Goal: Transaction & Acquisition: Register for event/course

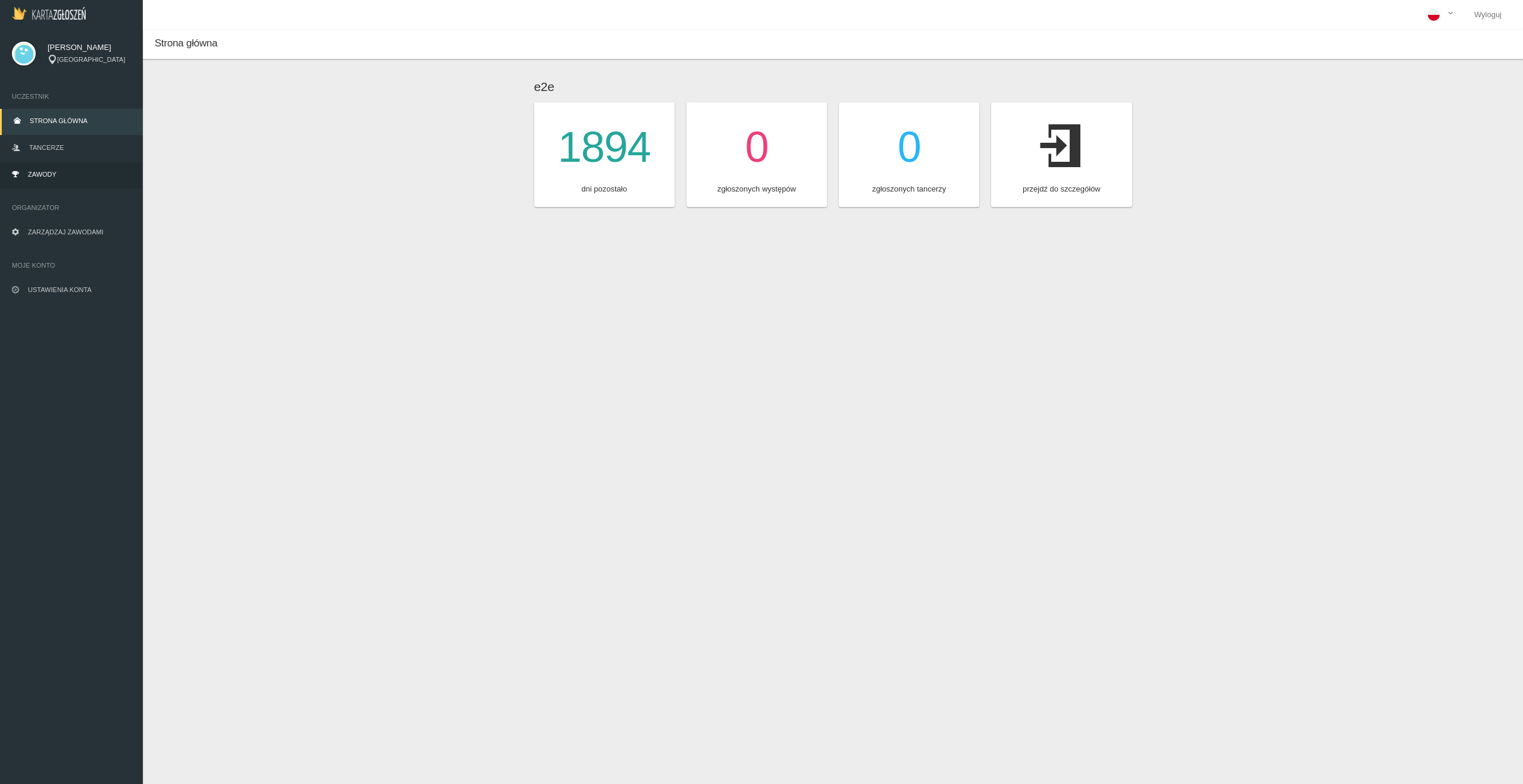
click at [48, 173] on span "Zawody" at bounding box center [42, 174] width 28 height 7
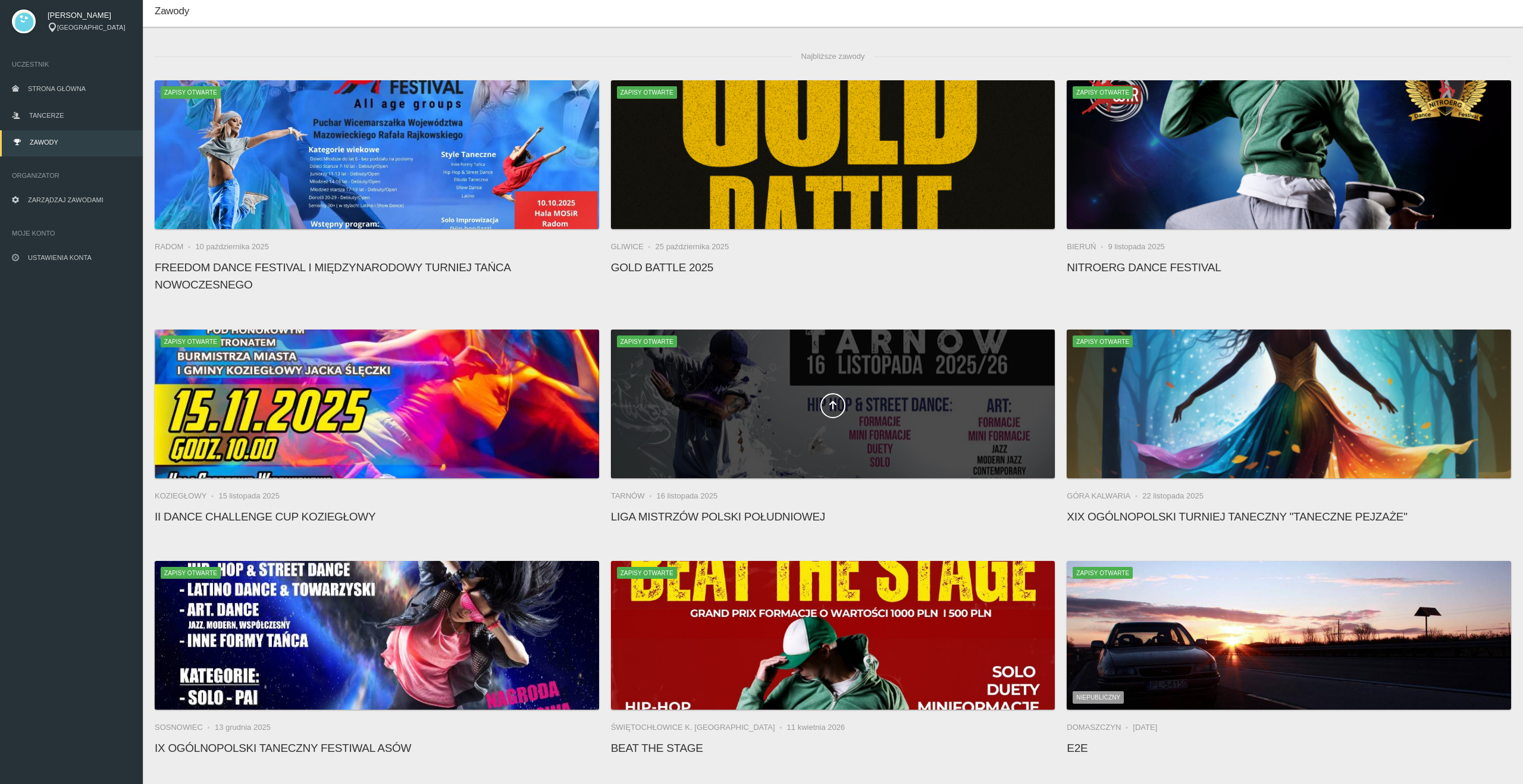
scroll to position [9668, 0]
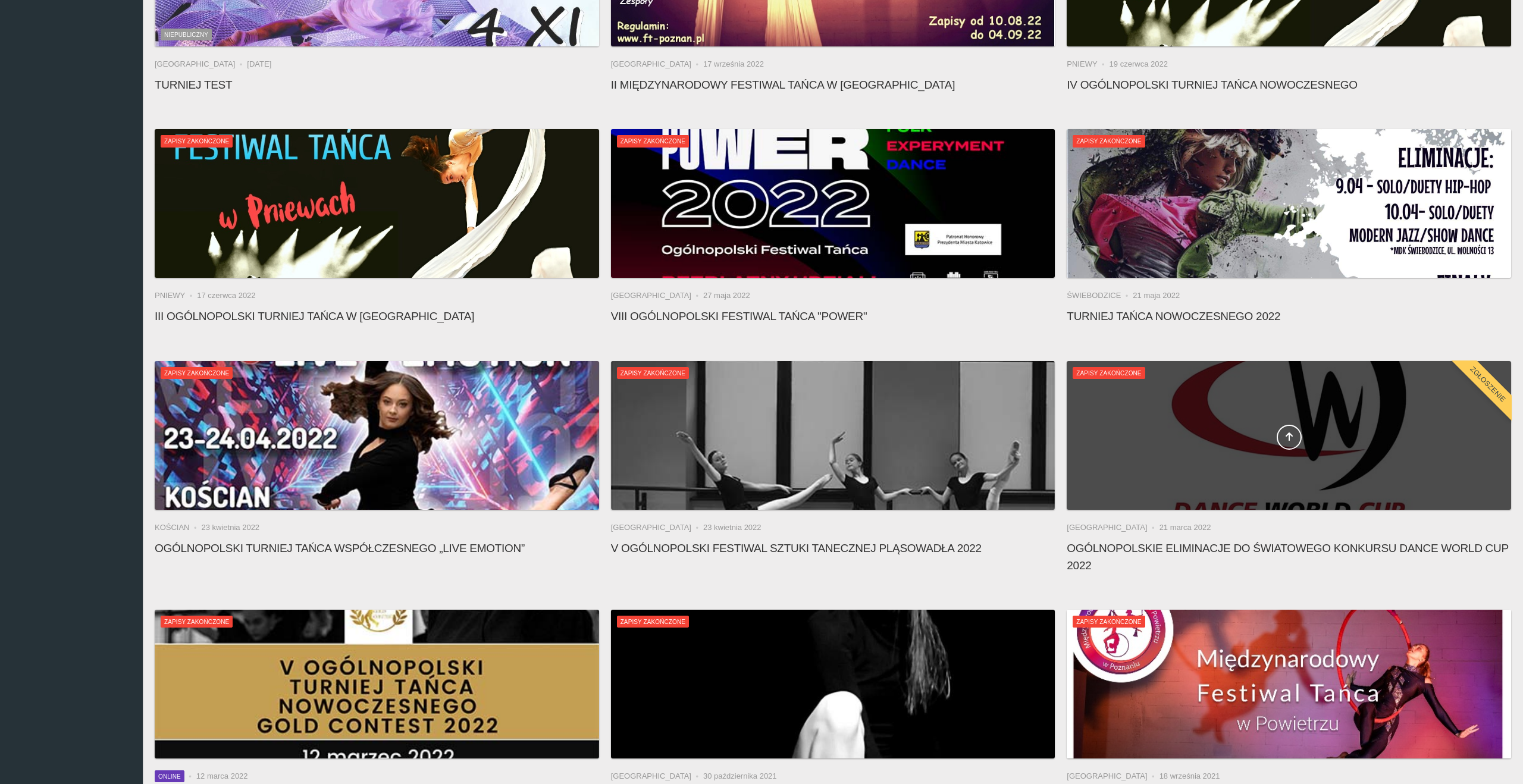
click at [1283, 419] on div at bounding box center [1289, 435] width 445 height 149
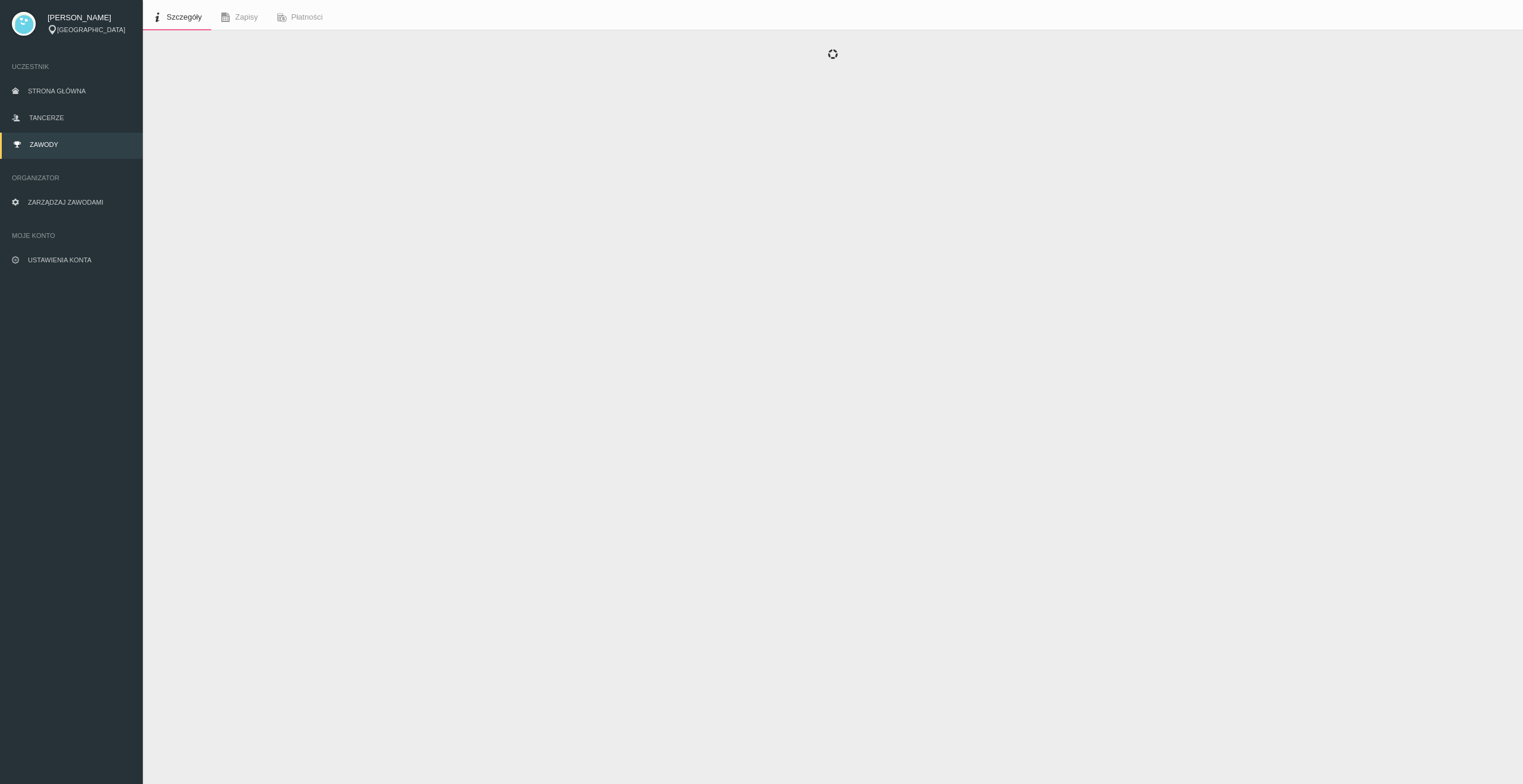
scroll to position [30, 0]
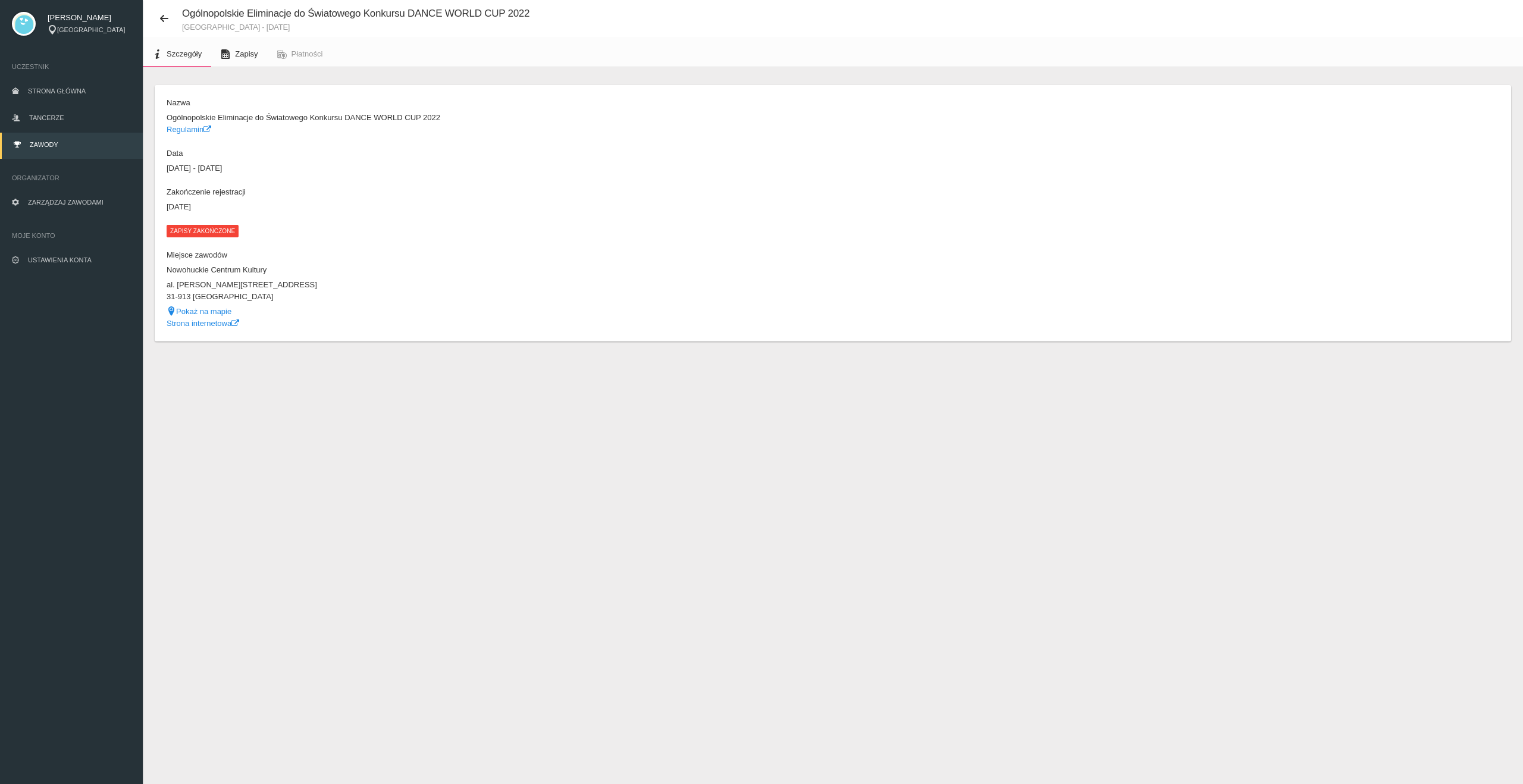
click at [233, 57] on link "Zapisy" at bounding box center [239, 54] width 56 height 26
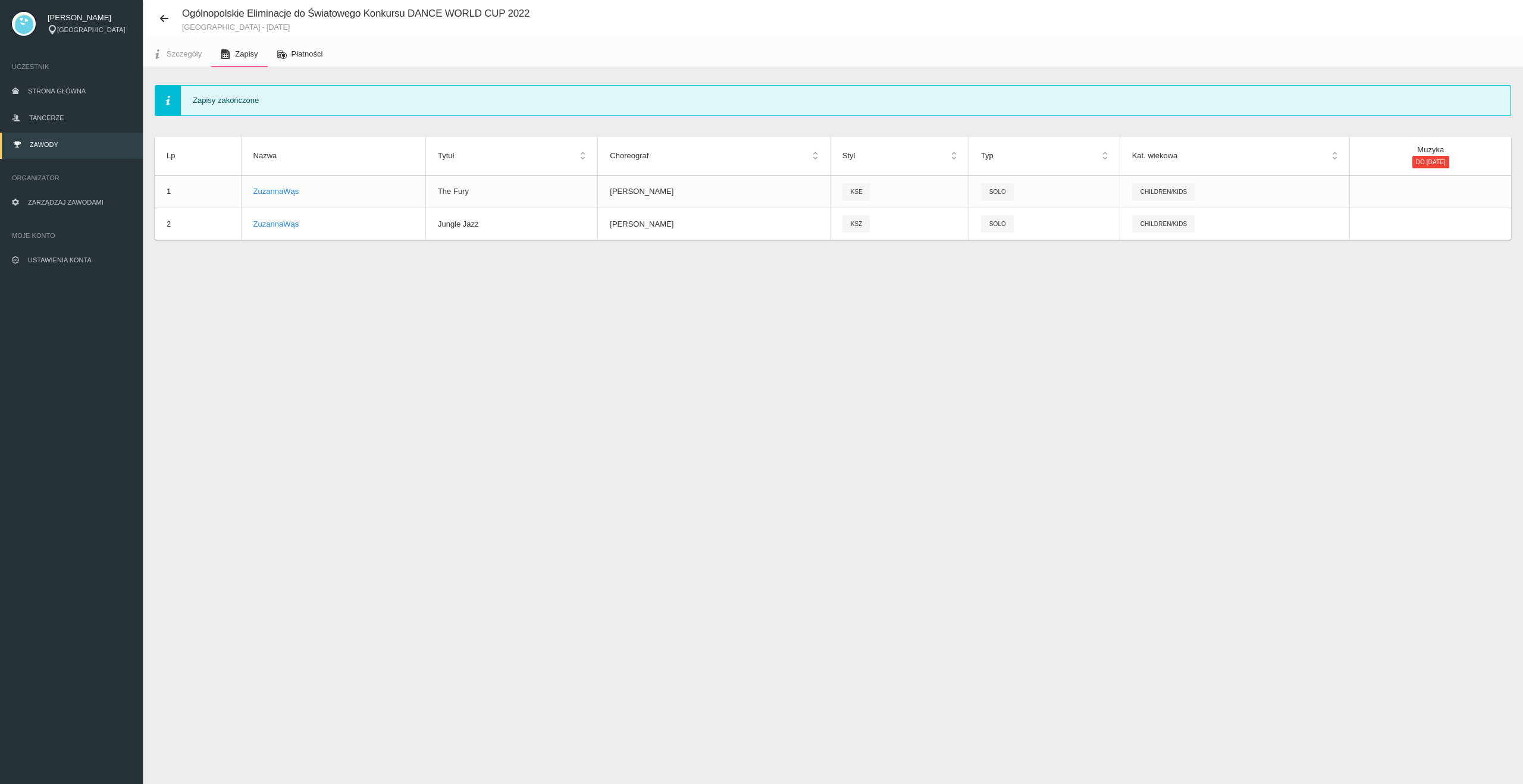
click at [307, 52] on span "Płatności" at bounding box center [307, 54] width 31 height 9
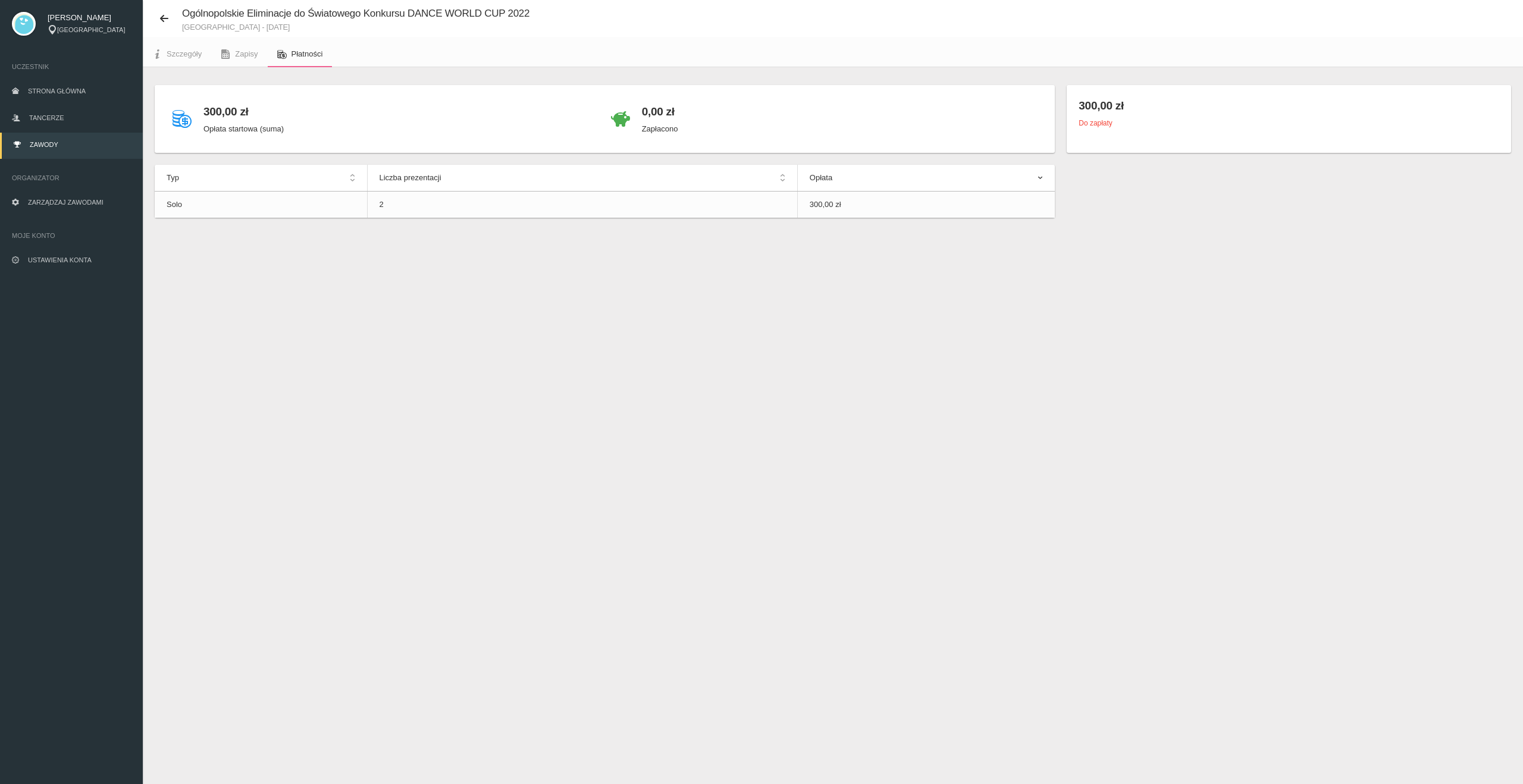
click at [89, 160] on ul "Uczestnik Strona główna Tancerze Zawody Organizator Zarządzaj zawodami Moje kon…" at bounding box center [71, 164] width 143 height 233
click at [91, 153] on link "Zawody" at bounding box center [71, 146] width 143 height 26
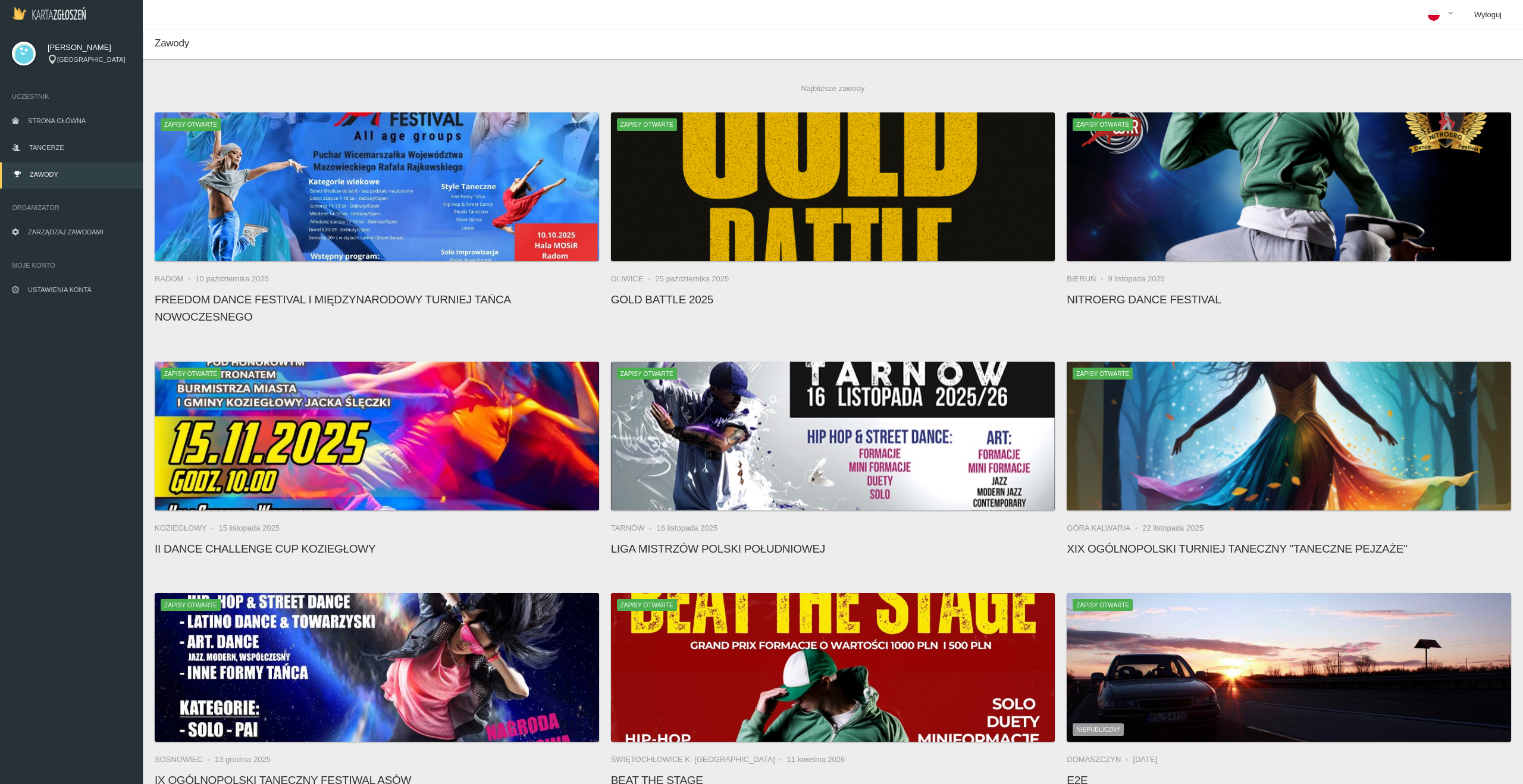
click at [1483, 16] on link "Wyloguj" at bounding box center [1488, 14] width 47 height 30
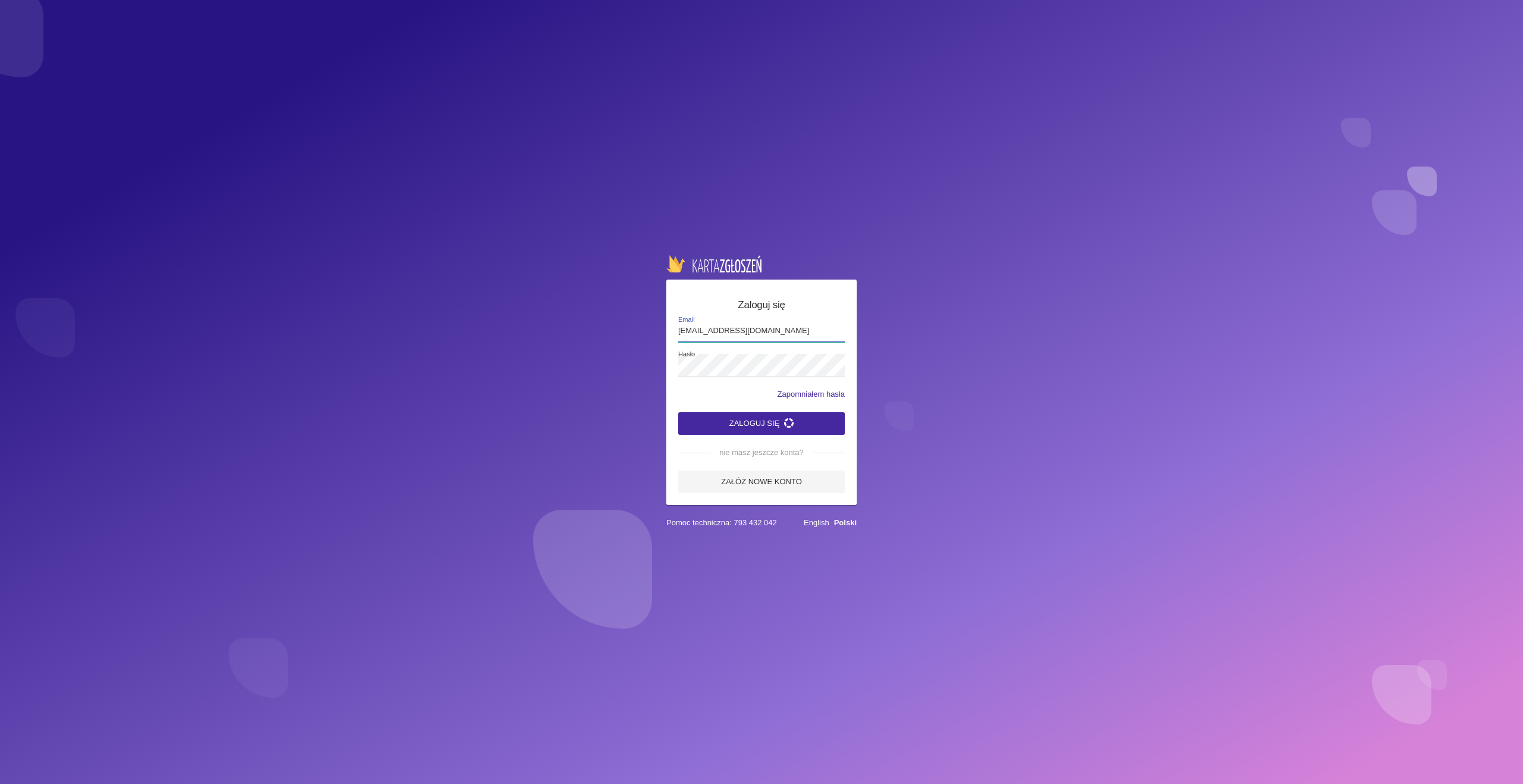
click at [705, 333] on input "[EMAIL_ADDRESS][DOMAIN_NAME]" at bounding box center [762, 331] width 167 height 23
type input "[EMAIL_ADDRESS][DOMAIN_NAME]"
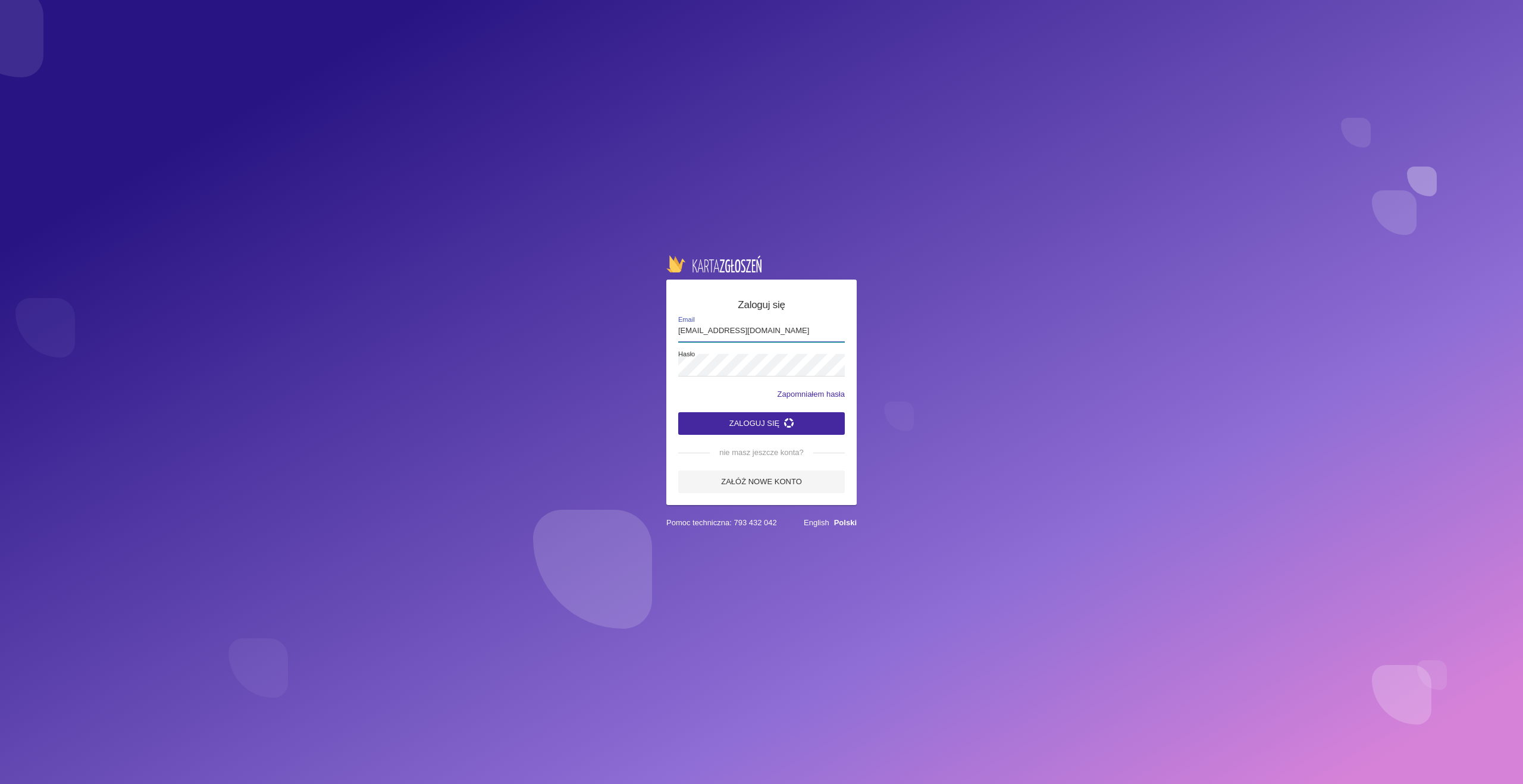
click at [678, 412] on button "Zaloguj się" at bounding box center [762, 424] width 167 height 23
